Goal: Information Seeking & Learning: Learn about a topic

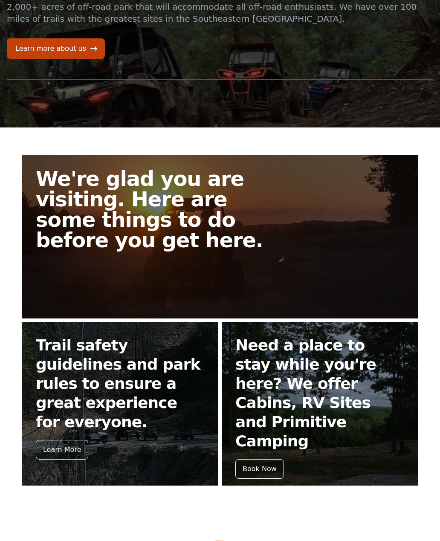
scroll to position [89, 0]
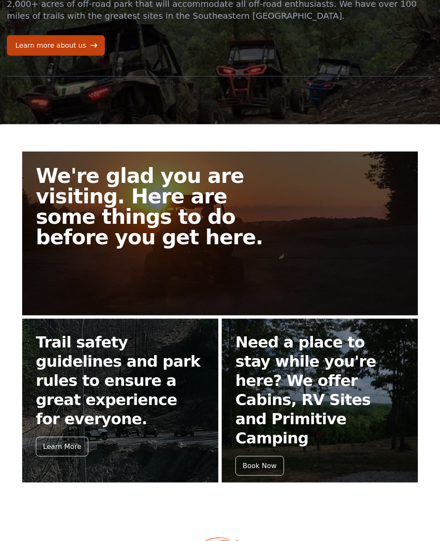
click at [66, 437] on div "Learn More" at bounding box center [62, 447] width 52 height 20
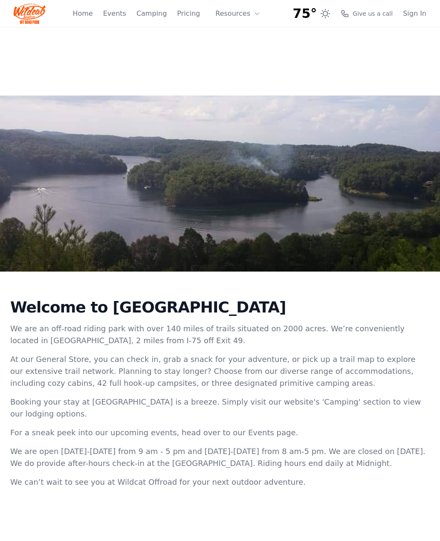
click at [154, 13] on link "Camping" at bounding box center [151, 14] width 30 height 10
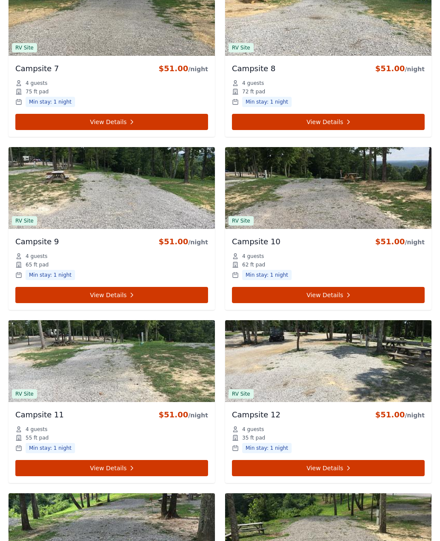
scroll to position [930, 0]
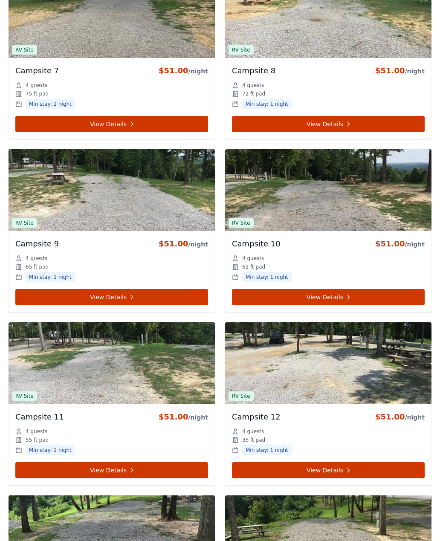
click at [359, 289] on link "View Details" at bounding box center [328, 297] width 193 height 16
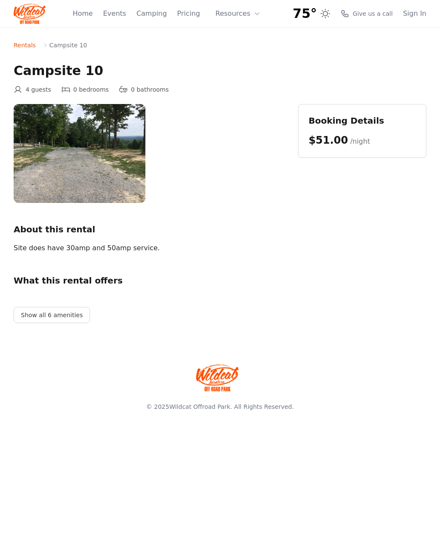
click at [68, 314] on button "Show all 6 amenities" at bounding box center [52, 315] width 76 height 16
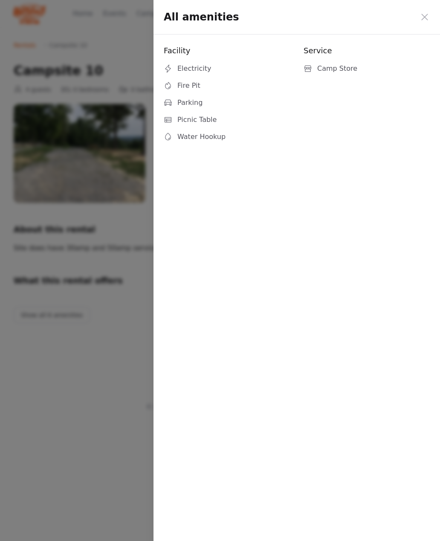
click at [425, 17] on icon at bounding box center [424, 17] width 6 height 6
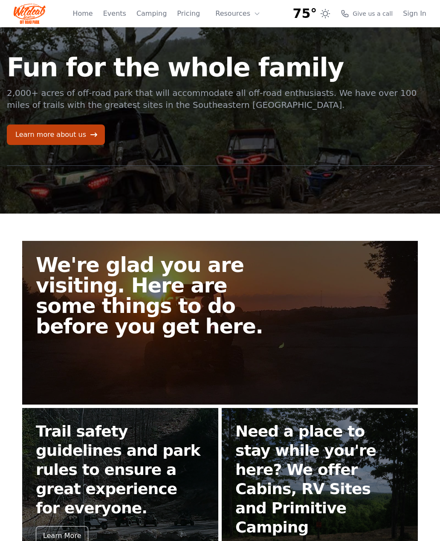
click at [80, 142] on link "Learn more about us" at bounding box center [56, 134] width 98 height 20
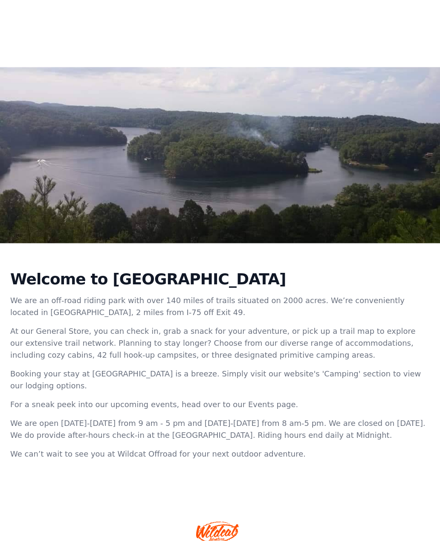
scroll to position [46, 0]
